Goal: Information Seeking & Learning: Learn about a topic

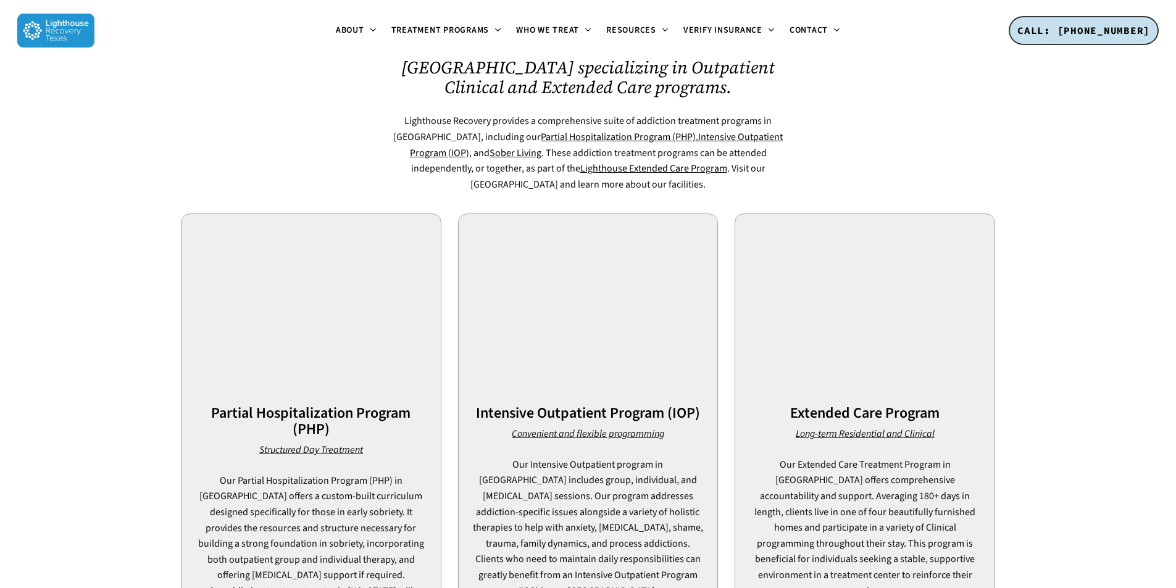
scroll to position [802, 0]
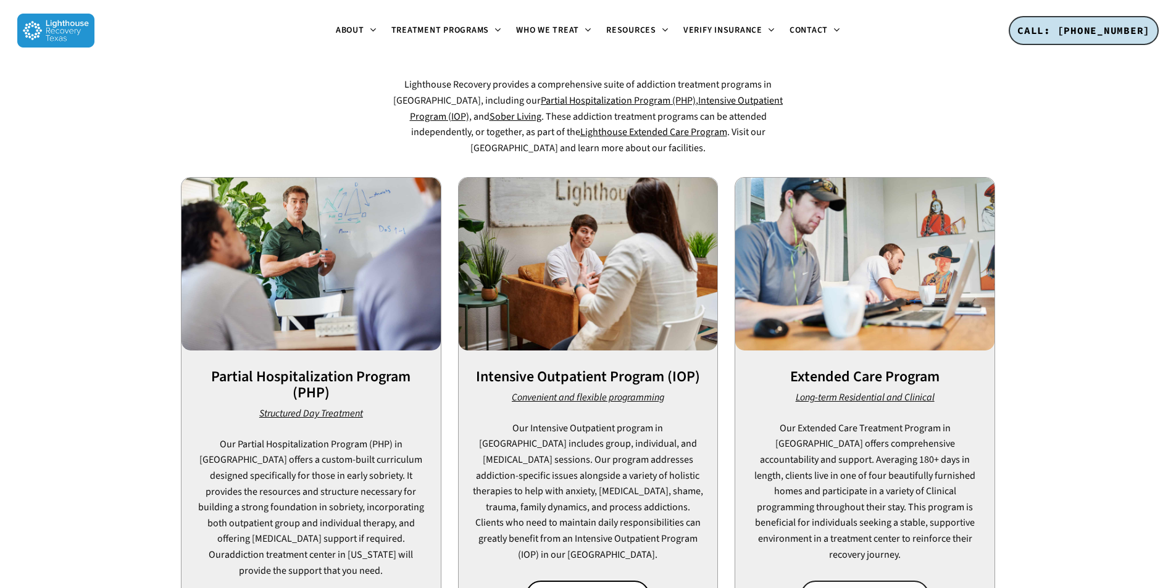
click at [831, 588] on span "EXPLORE EXTENDED CARE" at bounding box center [865, 596] width 104 height 12
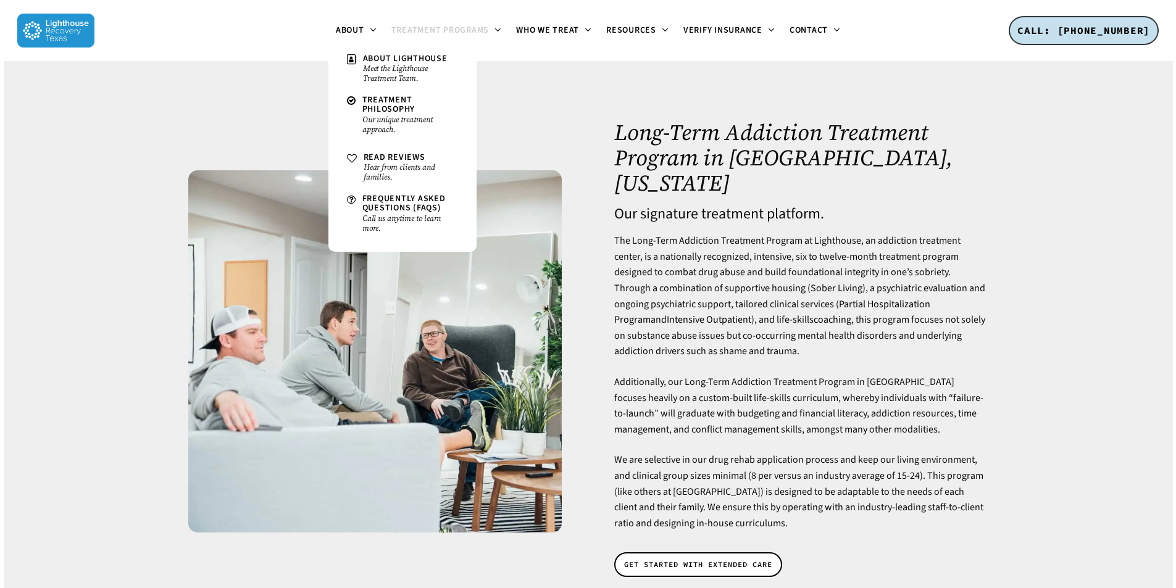
click at [849, 272] on p "The Long-Term Addiction Treatment Program at Lighthouse, an addiction treatment…" at bounding box center [800, 303] width 373 height 141
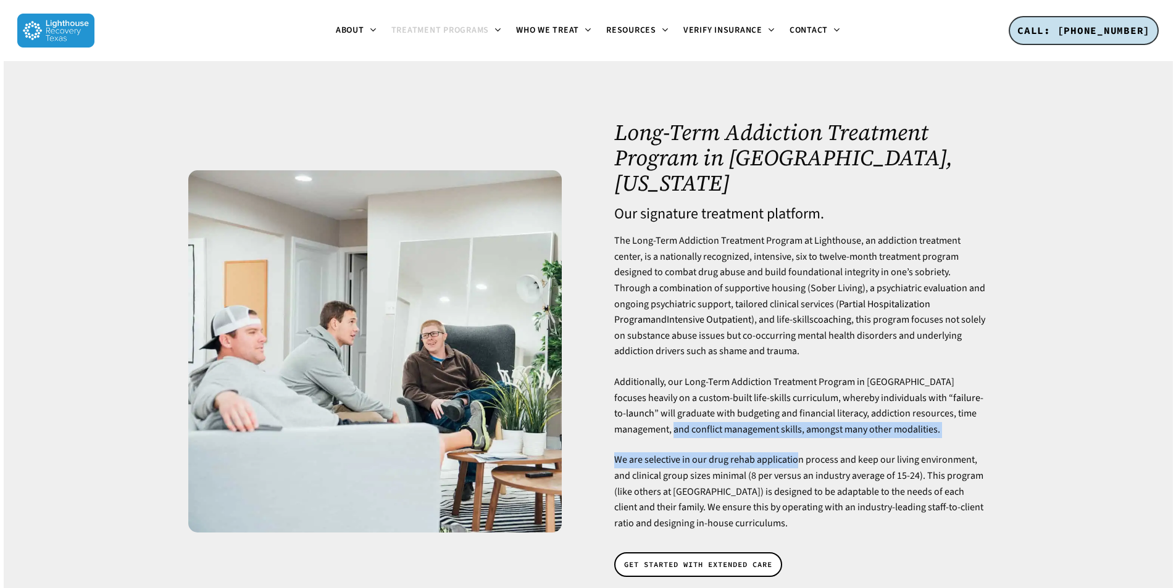
drag, startPoint x: 613, startPoint y: 428, endPoint x: 801, endPoint y: 428, distance: 187.7
click at [801, 428] on div "Long-Term Addiction Treatment Program in [GEOGRAPHIC_DATA], [US_STATE] Our sign…" at bounding box center [801, 352] width 389 height 464
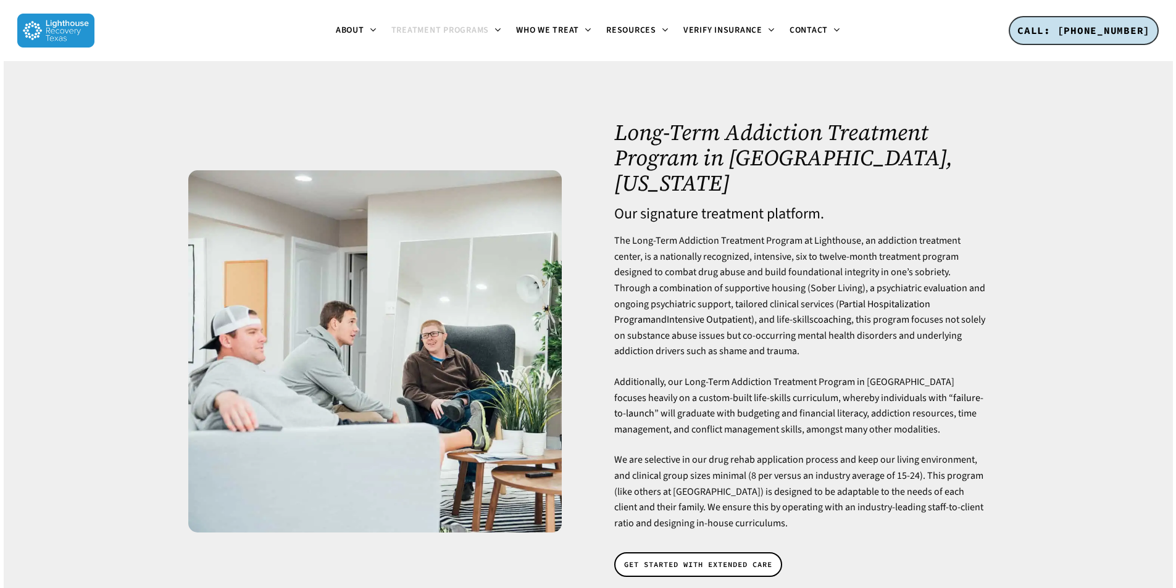
click at [811, 452] on p "We are selective in our drug rehab application process and keep our living envi…" at bounding box center [800, 491] width 373 height 79
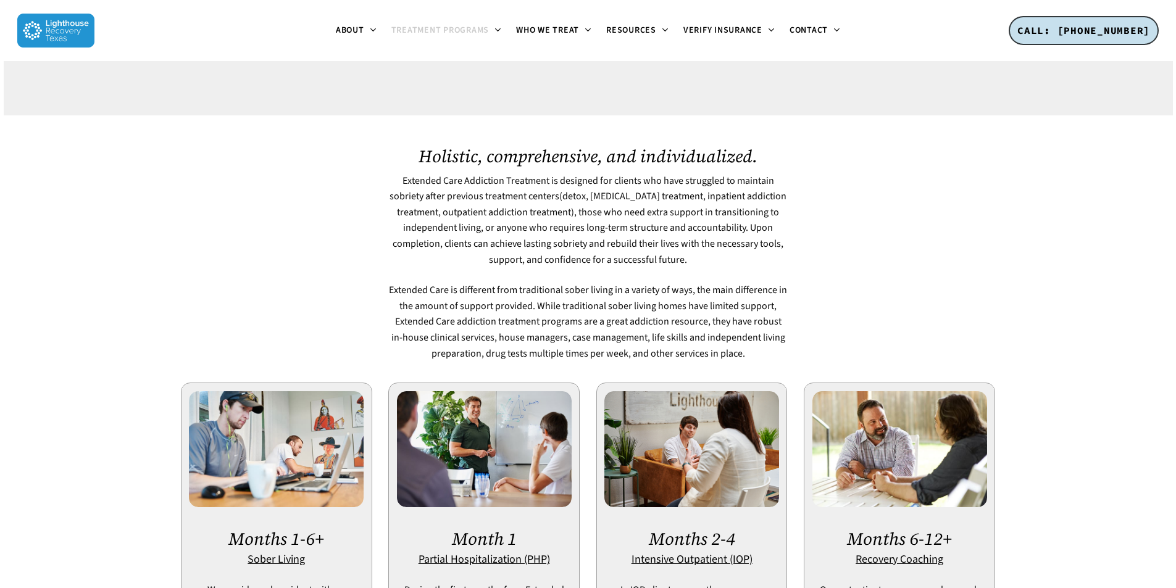
scroll to position [679, 0]
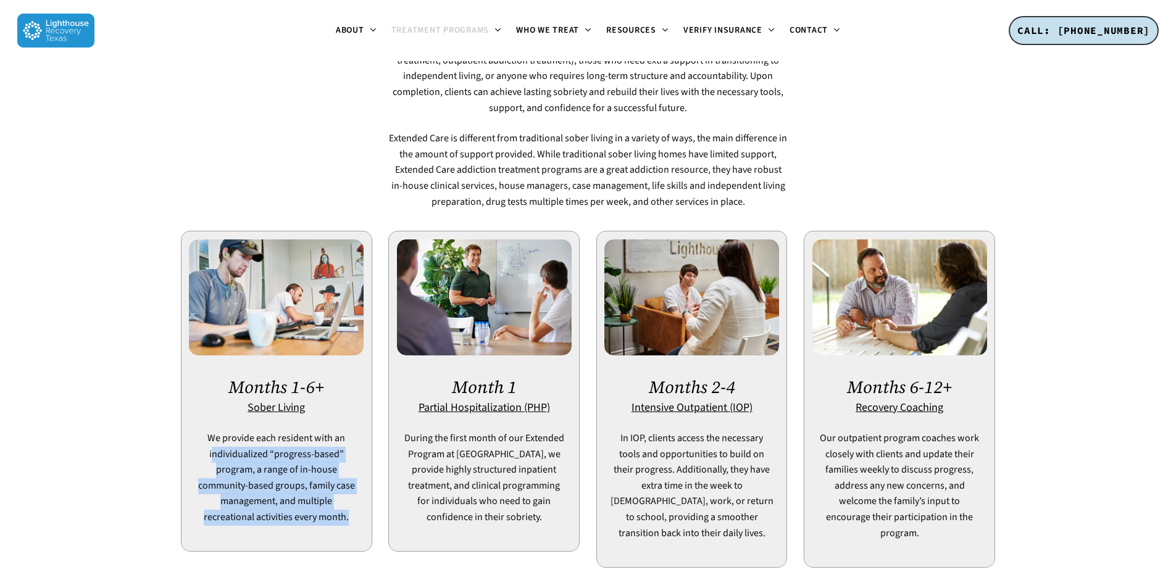
drag, startPoint x: 215, startPoint y: 430, endPoint x: 344, endPoint y: 506, distance: 148.9
click at [344, 506] on div "Months 1-6+ Sober Living We provide each resident with an individualized “progr…" at bounding box center [276, 392] width 175 height 304
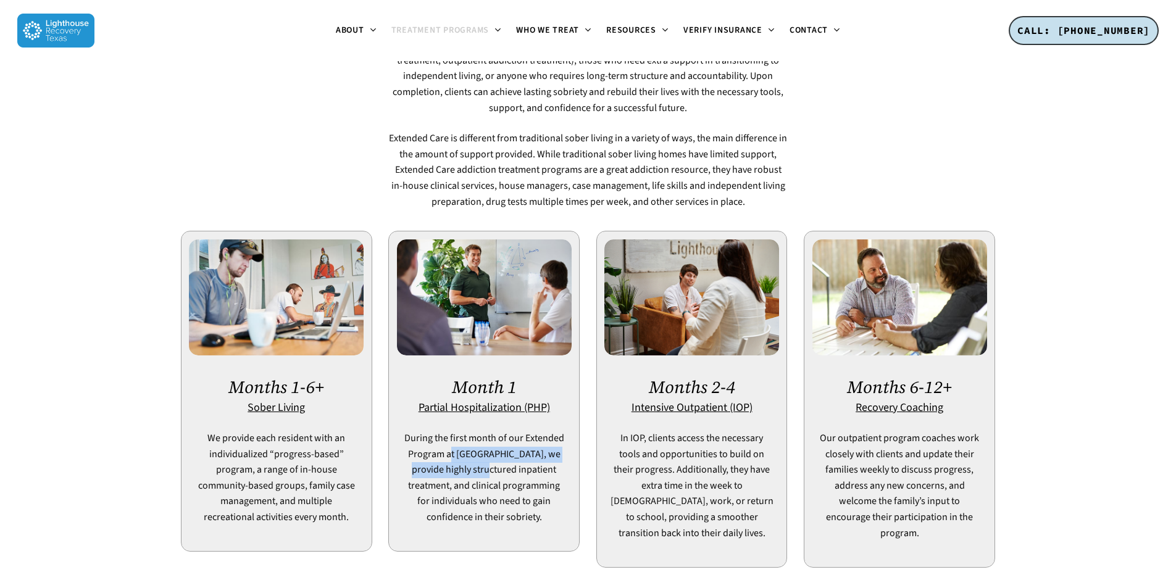
drag, startPoint x: 456, startPoint y: 438, endPoint x: 480, endPoint y: 444, distance: 24.4
click at [480, 444] on p "During the first month of our Extended Program at [GEOGRAPHIC_DATA], we provide…" at bounding box center [484, 478] width 164 height 95
click at [617, 468] on p "In IOP, clients access the necessary tools and opportunities to build on their …" at bounding box center [692, 486] width 164 height 110
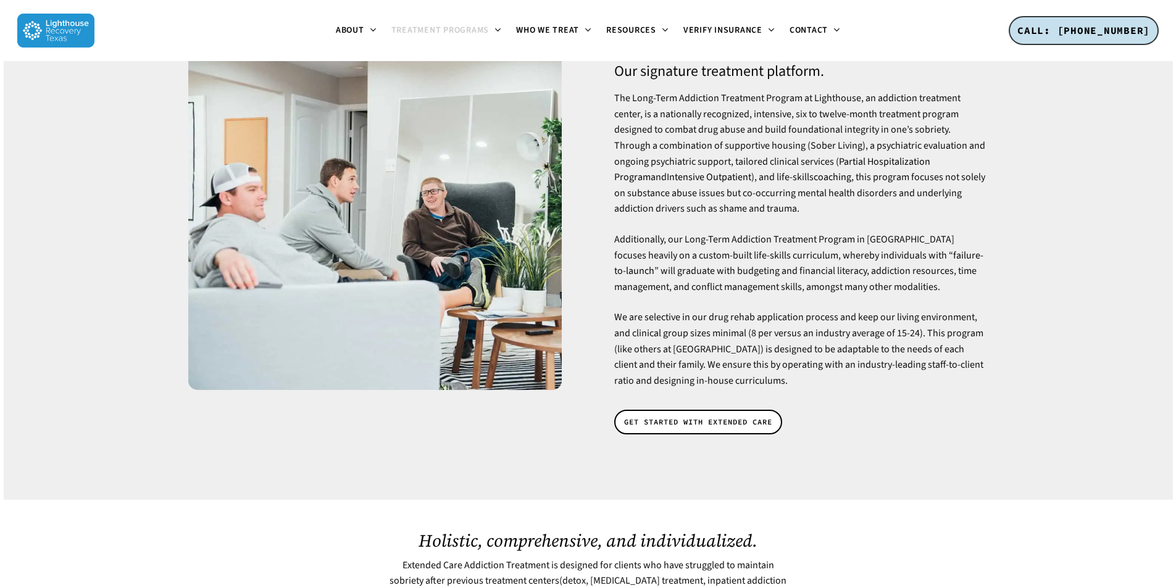
scroll to position [0, 0]
